Goal: Check status: Check status

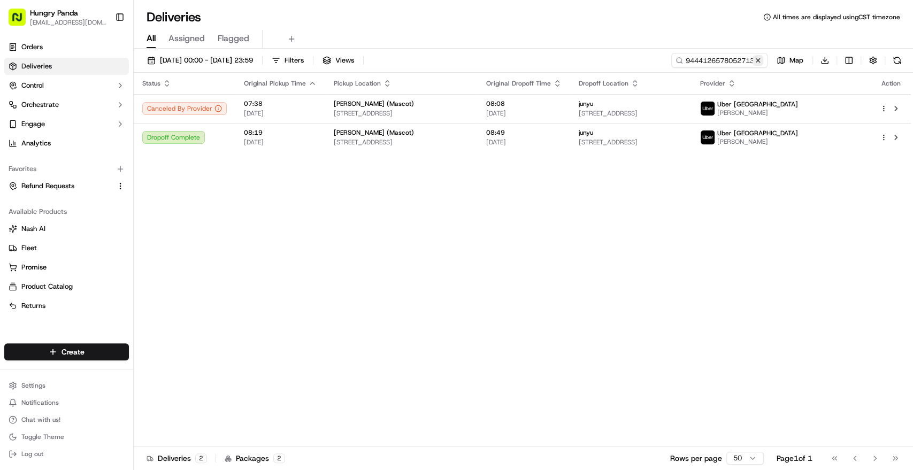
click at [760, 60] on button at bounding box center [758, 60] width 11 height 11
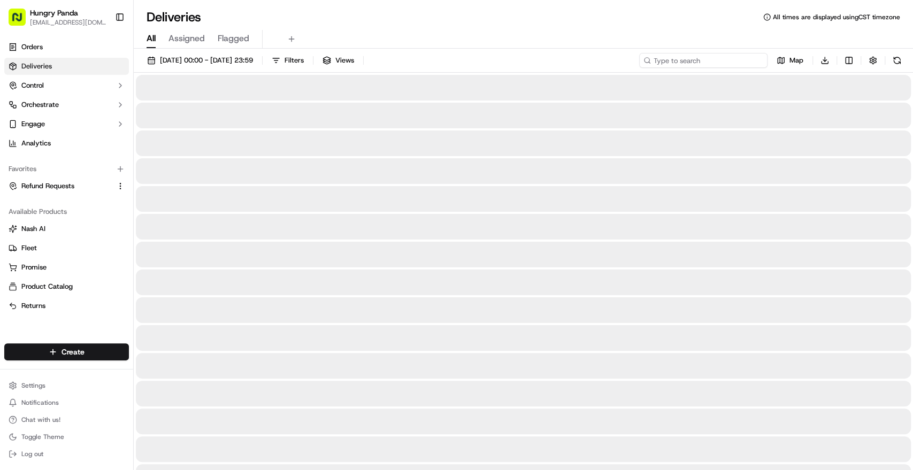
click at [745, 57] on input at bounding box center [703, 60] width 128 height 15
paste input "4852147908355774301998"
type input "4852147908355774301998"
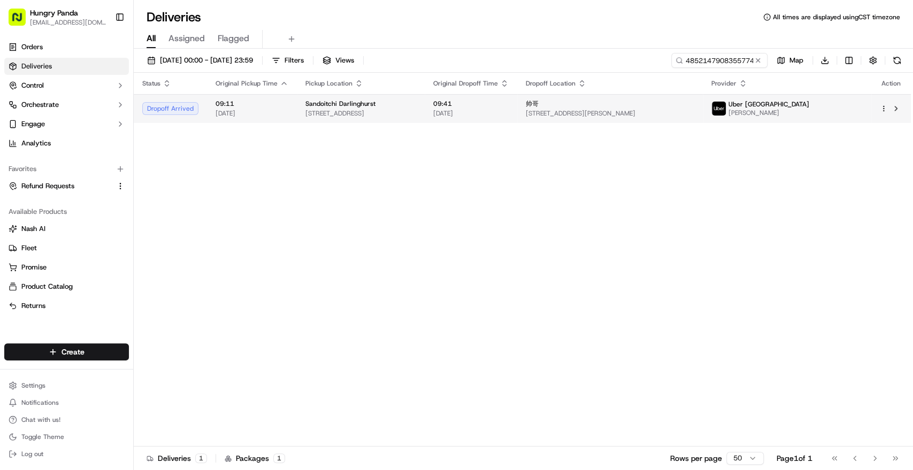
click at [416, 111] on span "[STREET_ADDRESS]" at bounding box center [360, 113] width 111 height 9
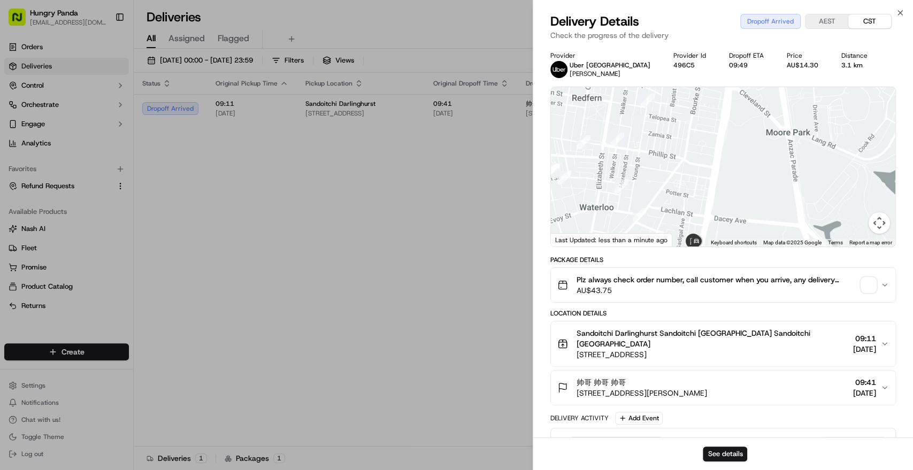
drag, startPoint x: 290, startPoint y: 205, endPoint x: 415, endPoint y: 156, distance: 134.2
click at [290, 205] on div at bounding box center [456, 235] width 913 height 470
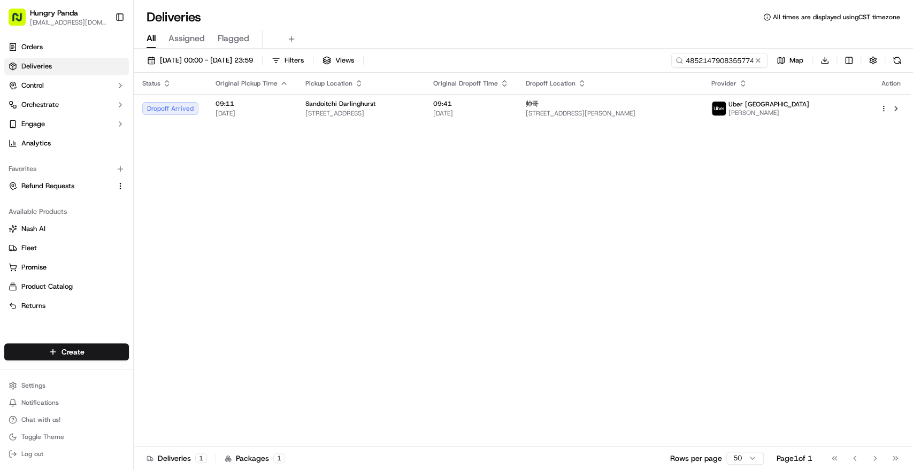
drag, startPoint x: 759, startPoint y: 62, endPoint x: 749, endPoint y: 59, distance: 10.4
click at [759, 60] on button at bounding box center [758, 60] width 11 height 11
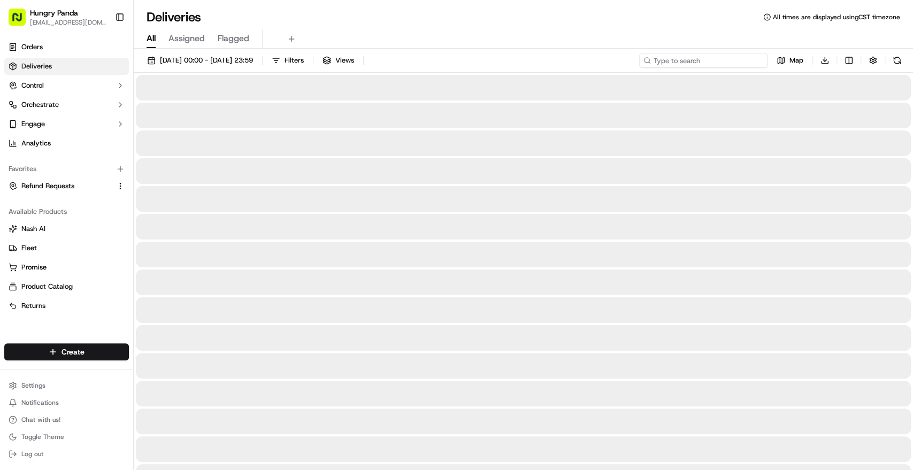
click at [734, 59] on input at bounding box center [703, 60] width 128 height 15
paste input "6357164128451716111567"
type input "6357164128451716111567"
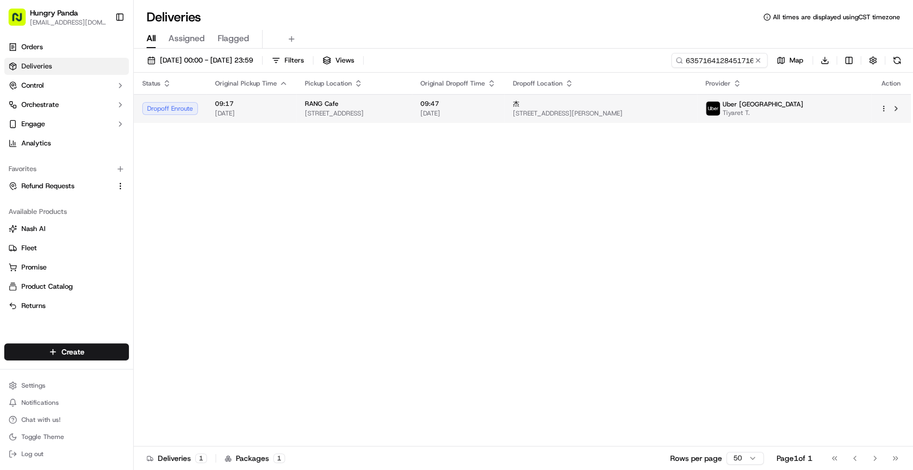
click at [412, 95] on td "RANG Cafe [STREET_ADDRESS]" at bounding box center [354, 108] width 116 height 29
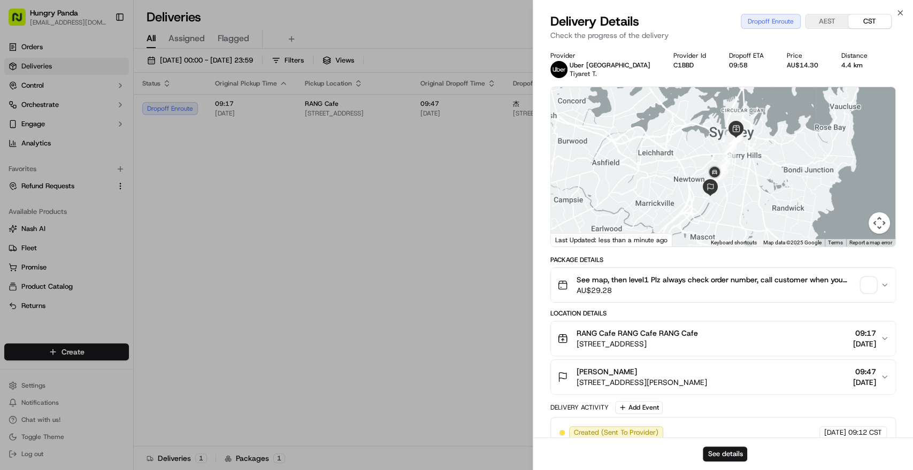
click at [884, 285] on icon "button" at bounding box center [884, 285] width 9 height 9
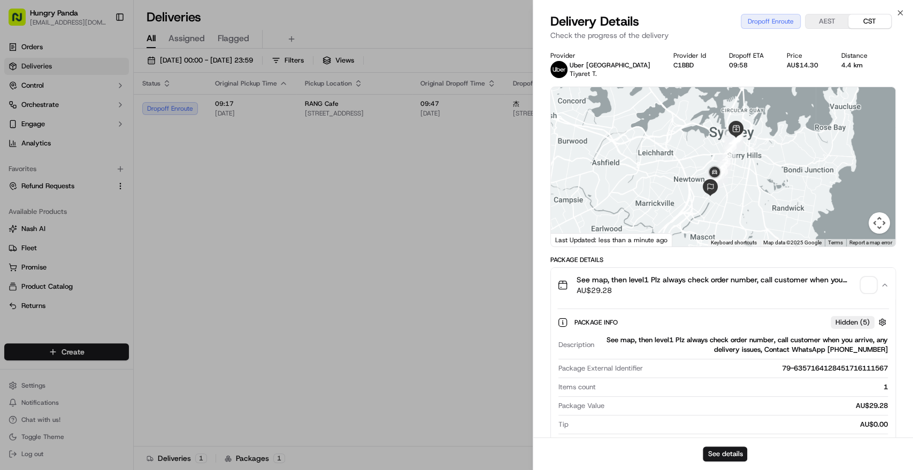
drag, startPoint x: 883, startPoint y: 283, endPoint x: 857, endPoint y: 277, distance: 26.9
click at [882, 283] on icon "button" at bounding box center [884, 285] width 9 height 9
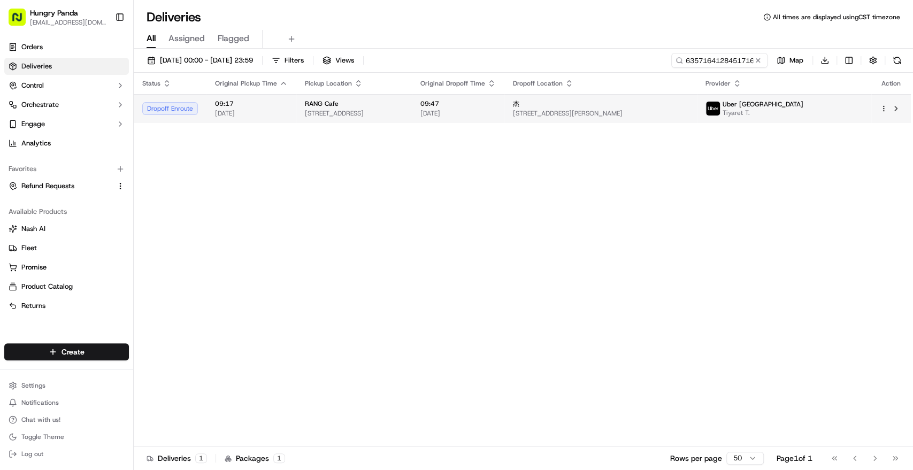
click at [688, 104] on div "杰" at bounding box center [600, 103] width 175 height 9
